Goal: Check status: Check status

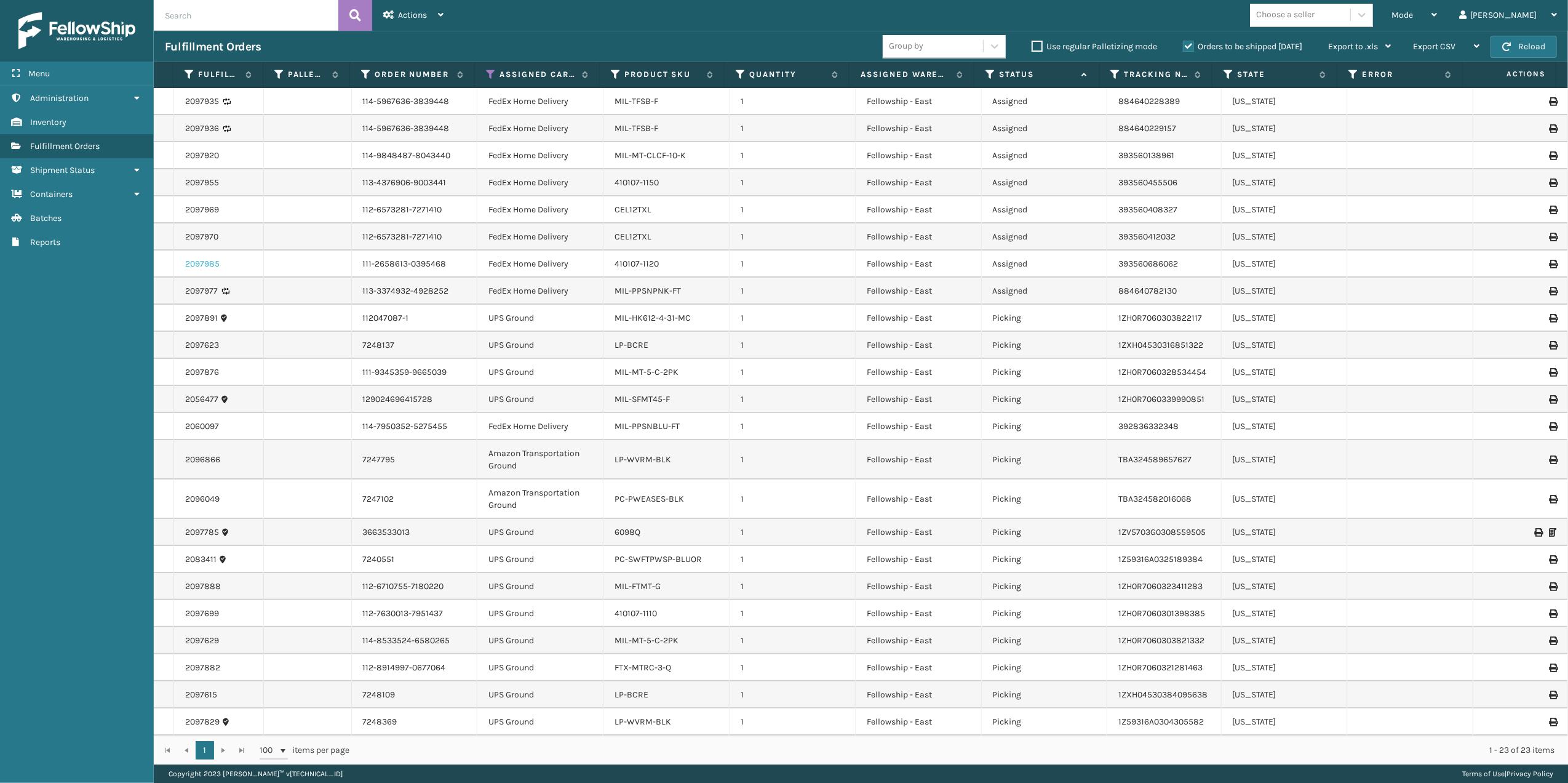
click at [202, 264] on link "2097985" at bounding box center [202, 264] width 34 height 12
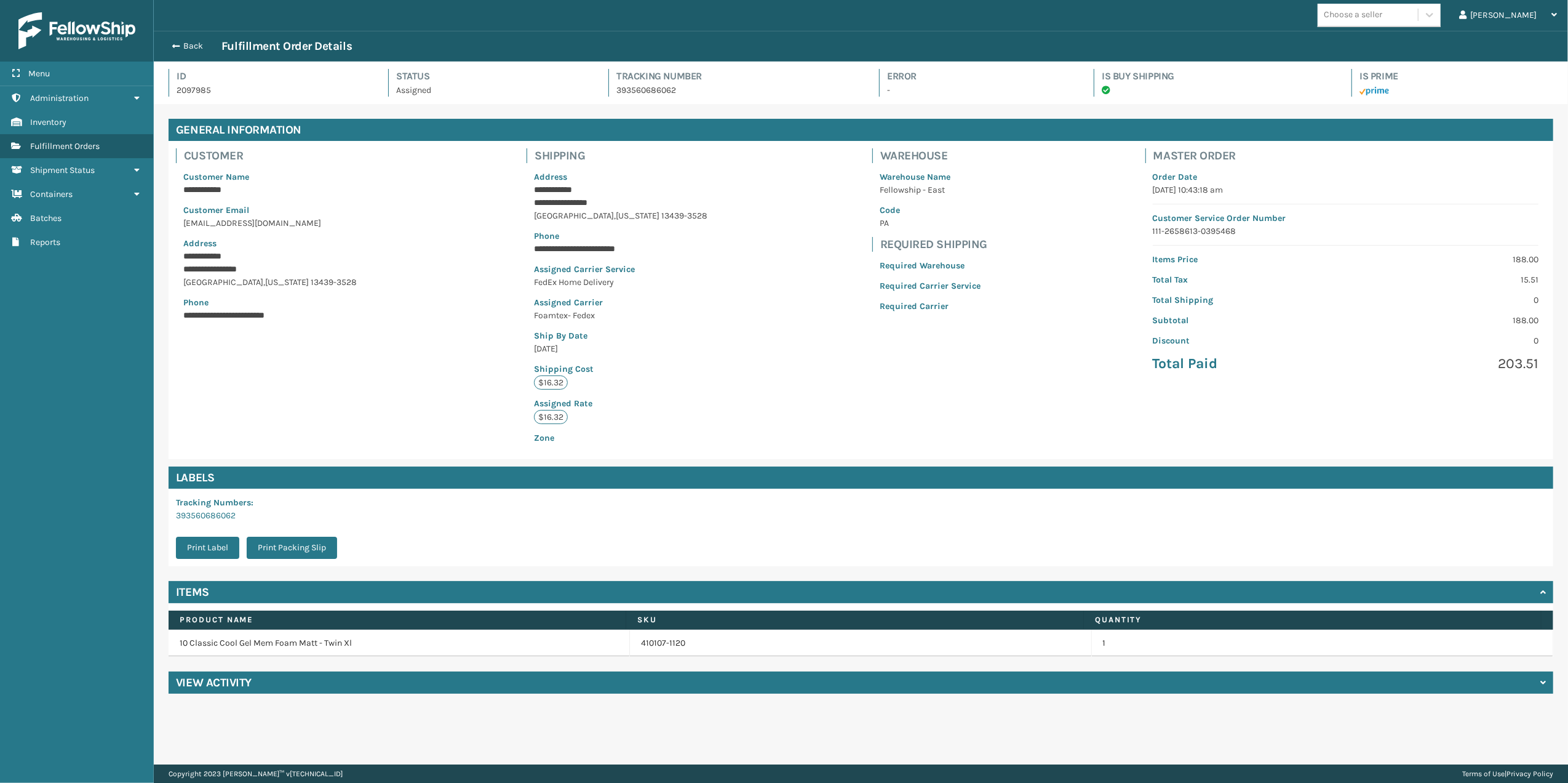
scroll to position [28, 1414]
click at [206, 681] on h4 "View Activity" at bounding box center [213, 682] width 76 height 15
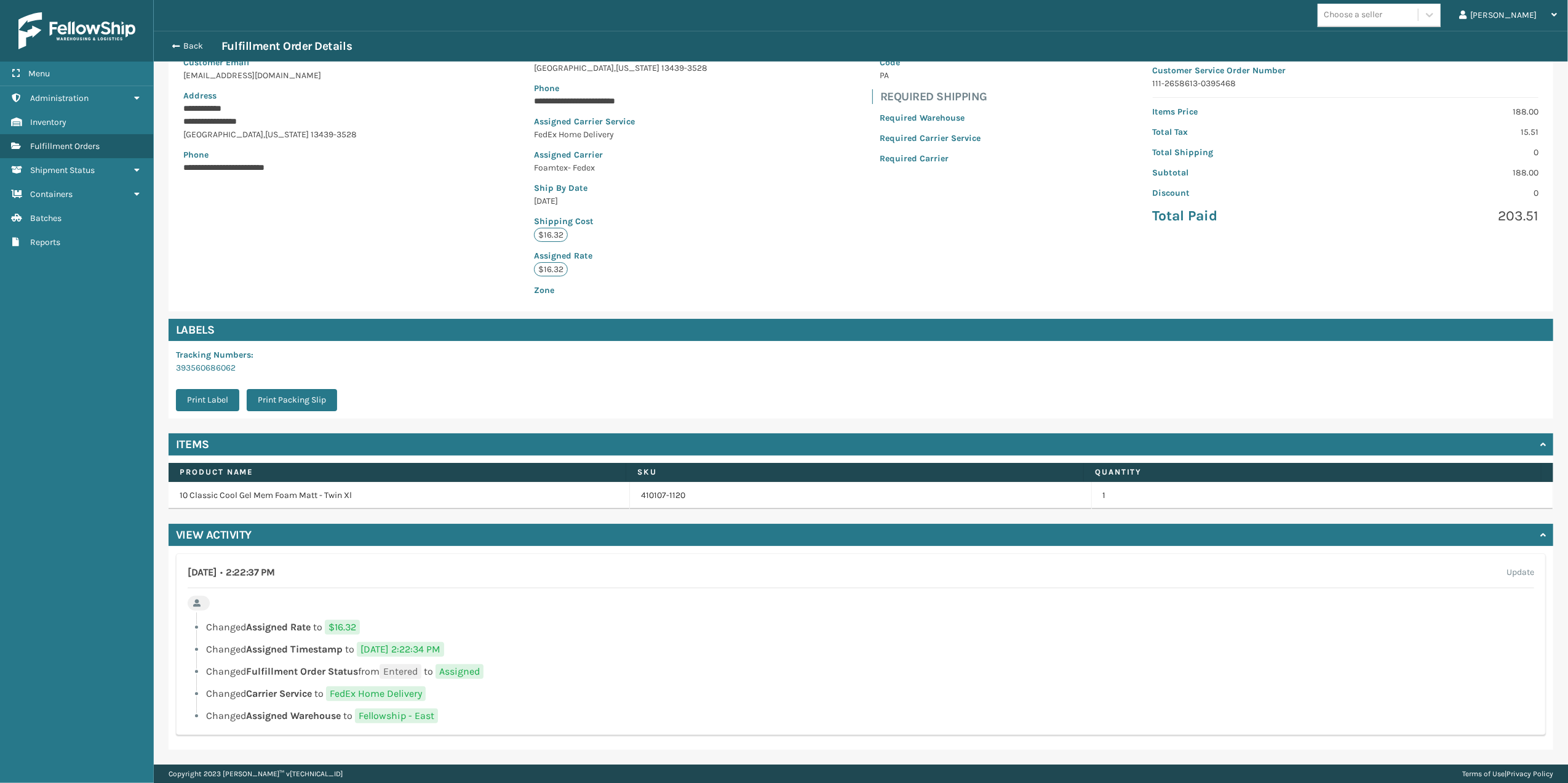
scroll to position [148, 0]
click at [176, 52] on button "Back" at bounding box center [193, 46] width 57 height 11
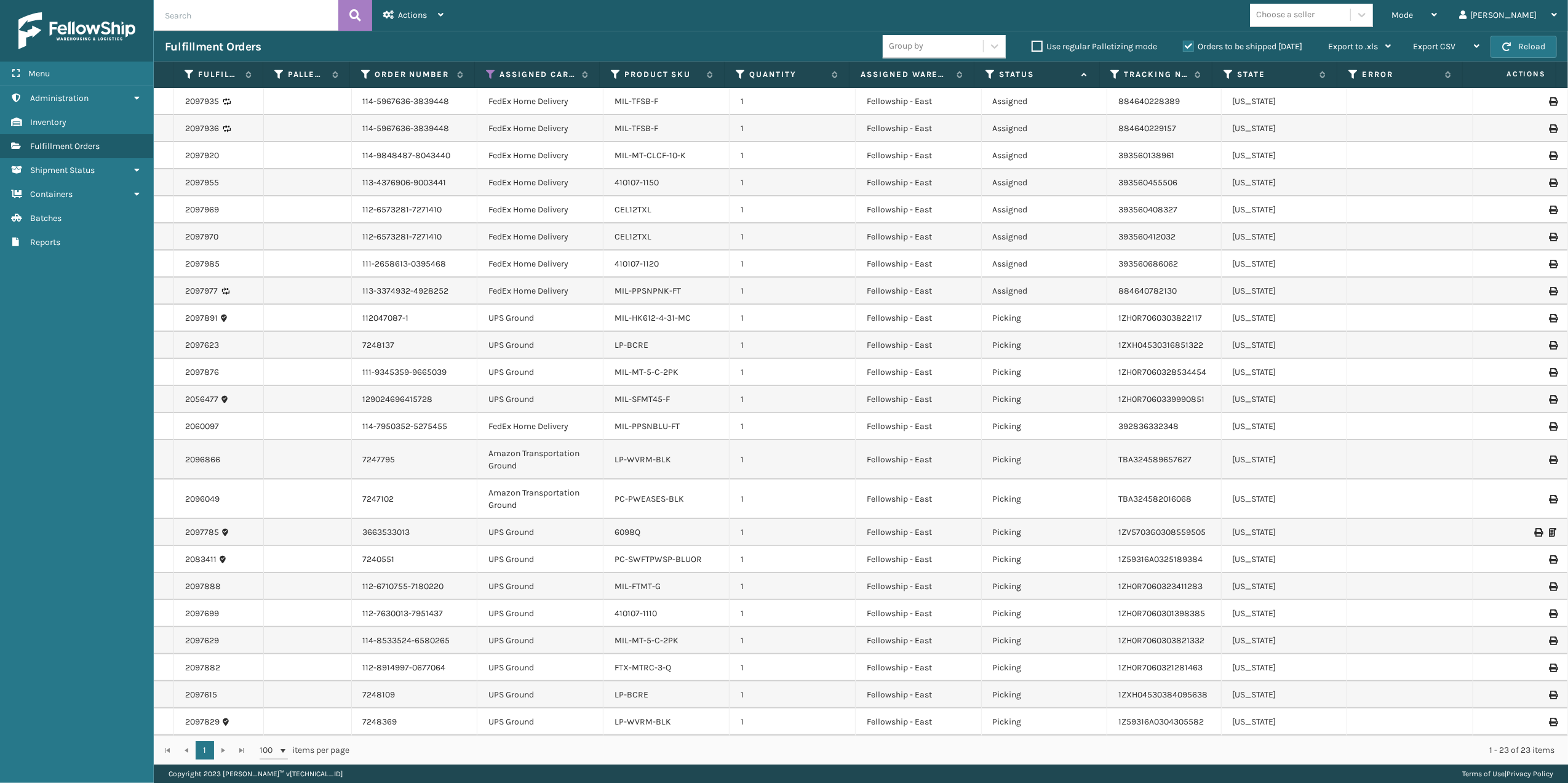
scroll to position [1, 0]
